Goal: Transaction & Acquisition: Purchase product/service

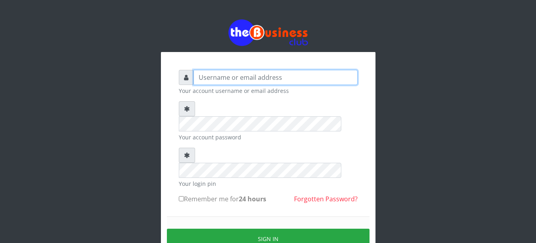
type input "YaronMarcuz"
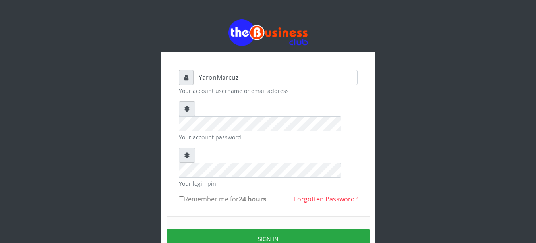
click at [182, 180] on input "Remember me for 24 hours" at bounding box center [181, 198] width 5 height 5
checkbox input "true"
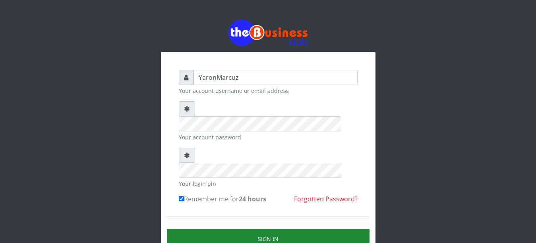
click at [210, 180] on button "Sign in" at bounding box center [268, 239] width 203 height 20
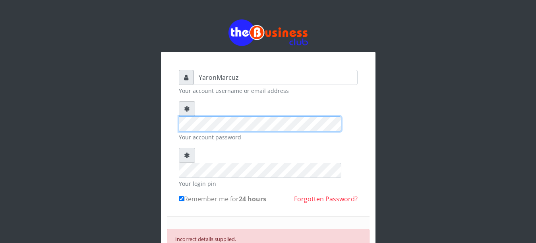
click at [187, 107] on div at bounding box center [268, 116] width 179 height 30
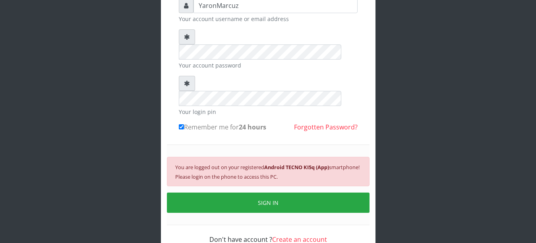
scroll to position [76, 0]
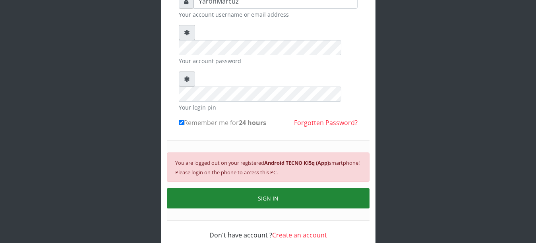
click at [255, 180] on button "SIGN IN" at bounding box center [268, 198] width 203 height 20
click at [254, 180] on button "SIGN IN" at bounding box center [268, 198] width 203 height 20
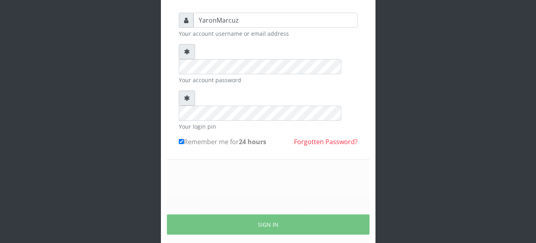
scroll to position [67, 0]
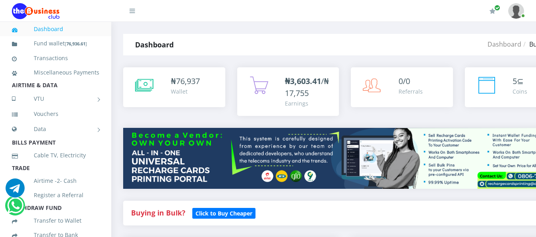
scroll to position [159, 0]
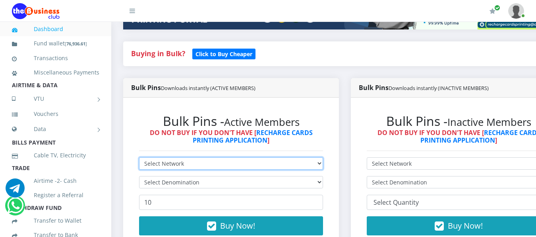
click at [205, 157] on select "Select Network MTN Globacom 9Mobile Airtel" at bounding box center [231, 163] width 184 height 12
select select "MTN"
click at [139, 157] on select "Select Network MTN Globacom 9Mobile Airtel" at bounding box center [231, 163] width 184 height 12
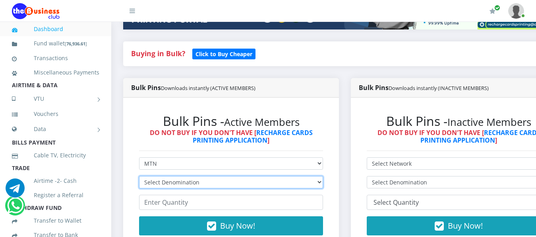
click at [202, 176] on select "Select Denomination MTN NGN100 - ₦96.99 MTN NGN200 - ₦193.98 MTN NGN400 - ₦387.…" at bounding box center [231, 182] width 184 height 12
select select "193.98-200"
click at [139, 176] on select "Select Denomination MTN NGN100 - ₦96.99 MTN NGN200 - ₦193.98 MTN NGN400 - ₦387.…" at bounding box center [231, 182] width 184 height 12
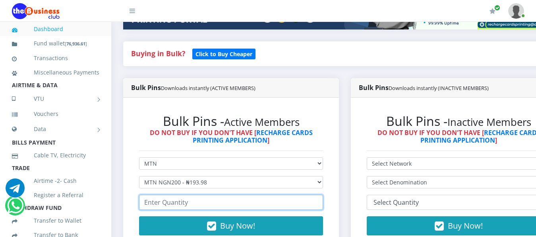
click at [173, 195] on input "number" at bounding box center [231, 201] width 184 height 15
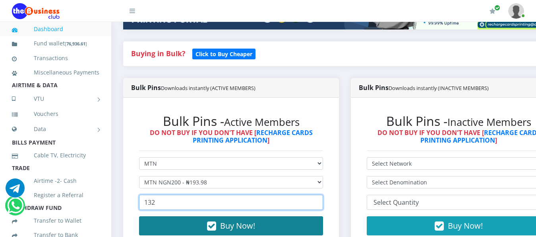
type input "132"
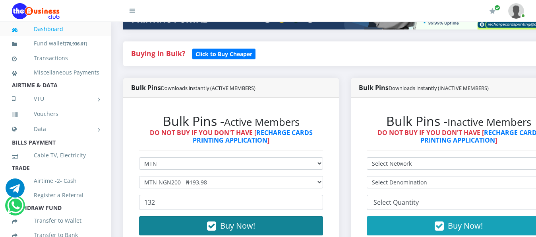
click at [231, 220] on span "Buy Now!" at bounding box center [237, 225] width 35 height 11
